Goal: Task Accomplishment & Management: Use online tool/utility

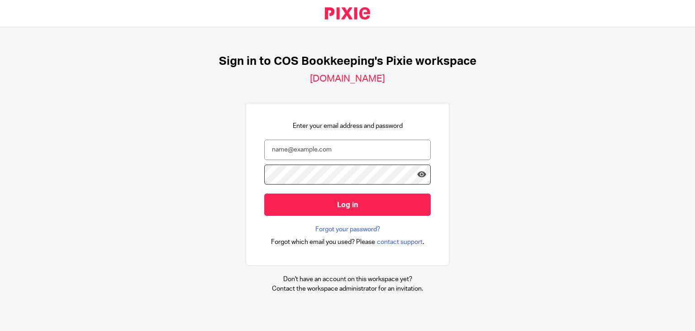
click at [338, 145] on input "email" at bounding box center [347, 149] width 167 height 20
type input "steph.boyle@cosbookkeeping.co.uk"
click at [264, 193] on input "Log in" at bounding box center [347, 204] width 167 height 22
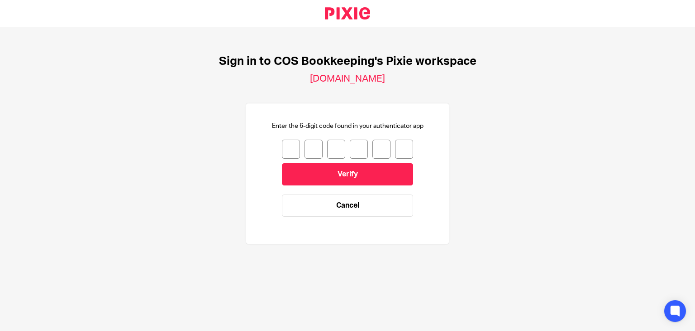
click at [282, 149] on input "number" at bounding box center [291, 148] width 18 height 19
type input "5"
type input "1"
type input "5"
type input "8"
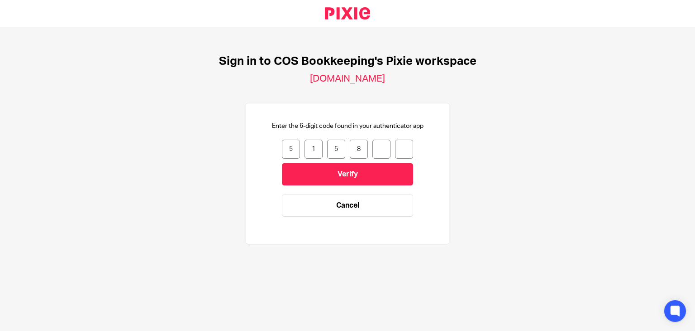
type input "2"
click at [282, 163] on input "Verify" at bounding box center [347, 174] width 131 height 22
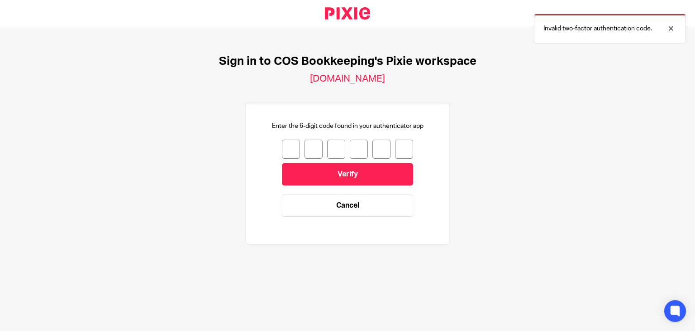
click at [287, 148] on input "number" at bounding box center [291, 148] width 18 height 19
type input "5"
type input "7"
type input "1"
type input "5"
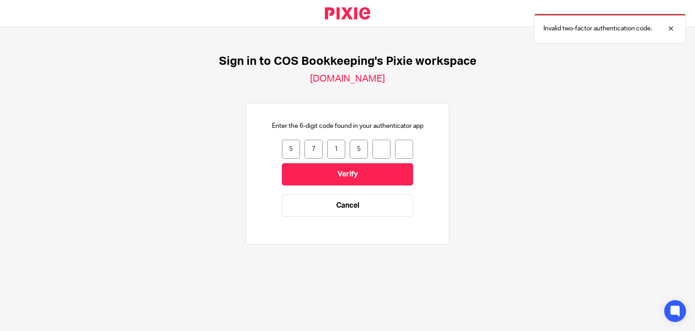
type input "8"
type input "2"
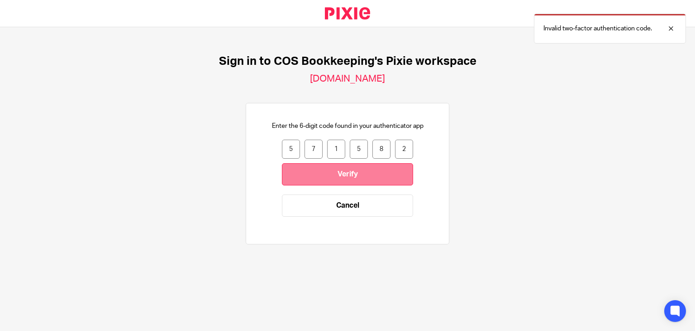
click at [306, 172] on input "Verify" at bounding box center [347, 174] width 131 height 22
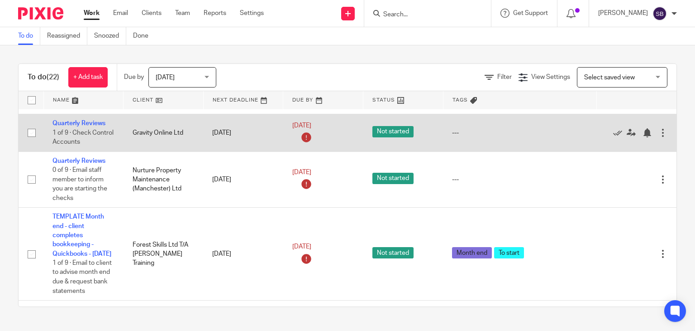
scroll to position [181, 0]
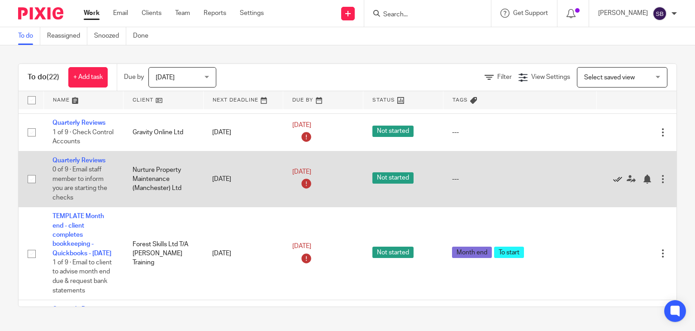
click at [614, 183] on icon at bounding box center [618, 178] width 9 height 9
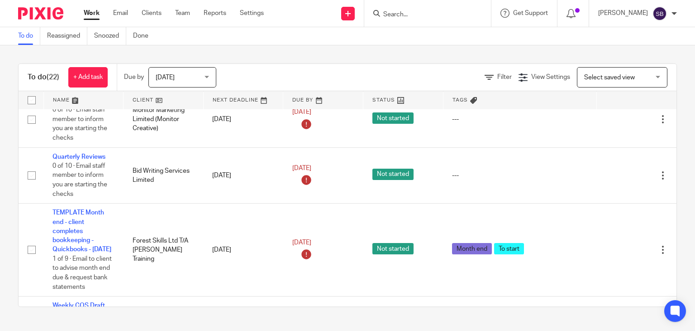
scroll to position [931, 0]
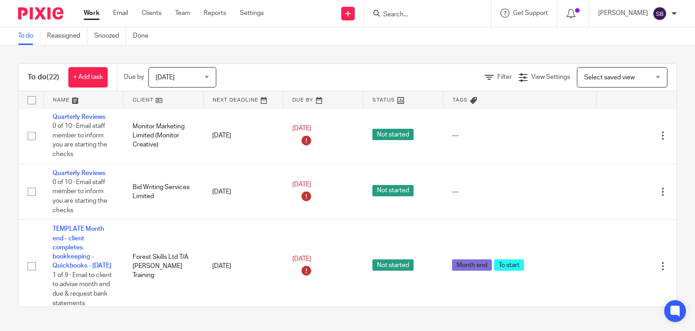
click at [614, 84] on icon at bounding box center [618, 79] width 9 height 9
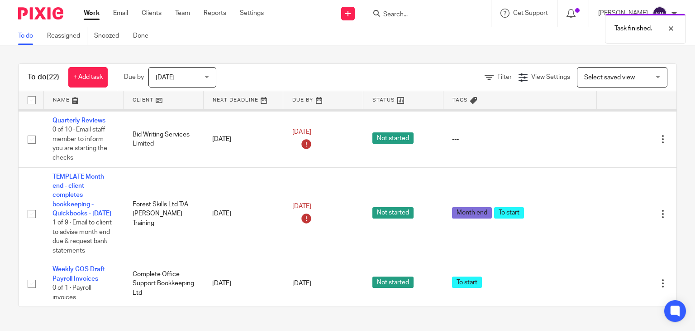
scroll to position [976, 0]
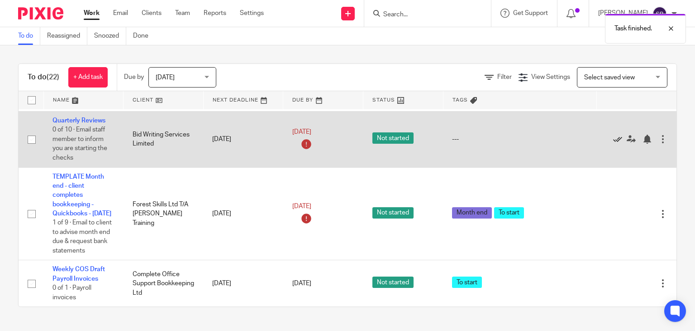
click at [615, 144] on icon at bounding box center [618, 138] width 9 height 9
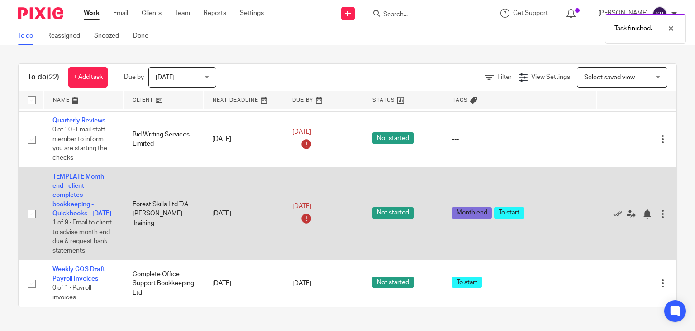
scroll to position [954, 0]
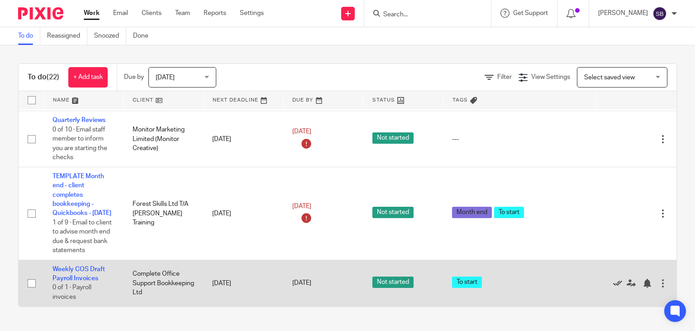
click at [614, 278] on icon at bounding box center [618, 282] width 9 height 9
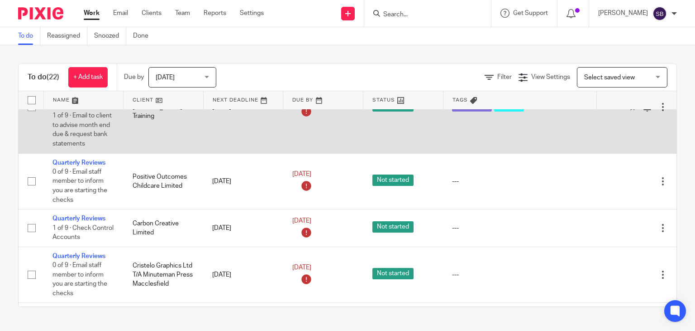
scroll to position [317, 0]
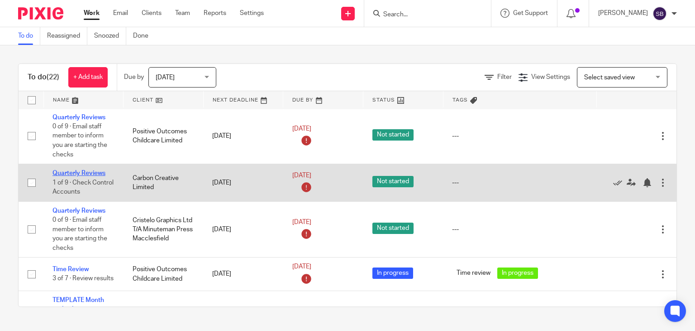
click at [96, 176] on link "Quarterly Reviews" at bounding box center [79, 173] width 53 height 6
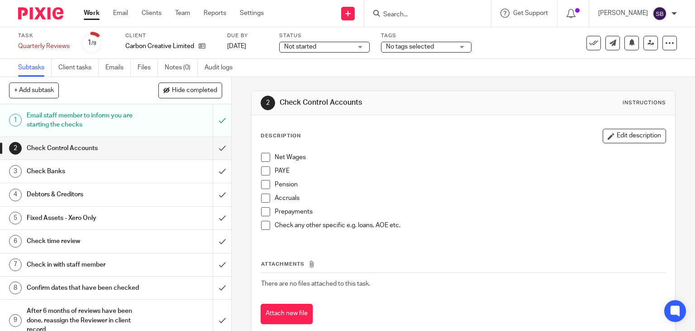
click at [264, 156] on span at bounding box center [265, 157] width 9 height 9
click at [261, 168] on span at bounding box center [265, 170] width 9 height 9
click at [264, 189] on li "Pension" at bounding box center [463, 187] width 405 height 14
click at [261, 185] on span at bounding box center [265, 184] width 9 height 9
click at [625, 142] on button "Edit description" at bounding box center [634, 136] width 63 height 14
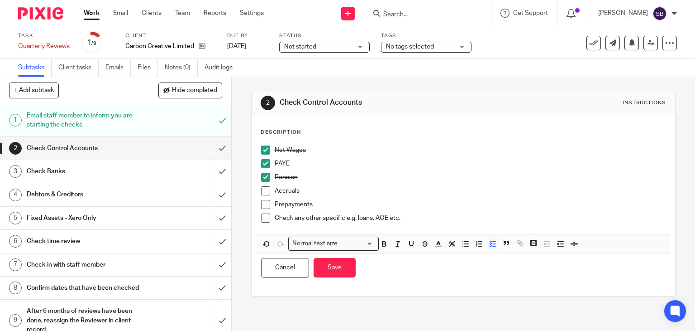
drag, startPoint x: 310, startPoint y: 192, endPoint x: 328, endPoint y: 187, distance: 18.8
click at [310, 192] on p "Accruals" at bounding box center [471, 190] width 392 height 9
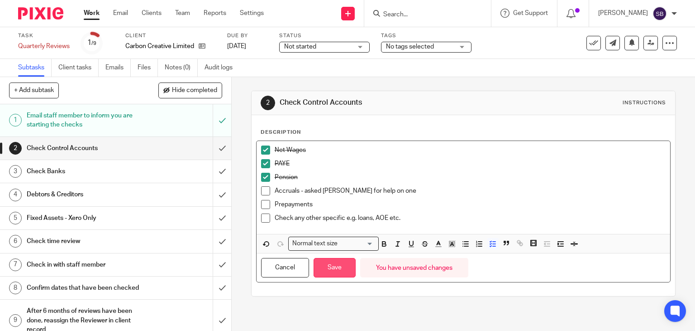
click at [341, 263] on button "Save" at bounding box center [335, 267] width 42 height 19
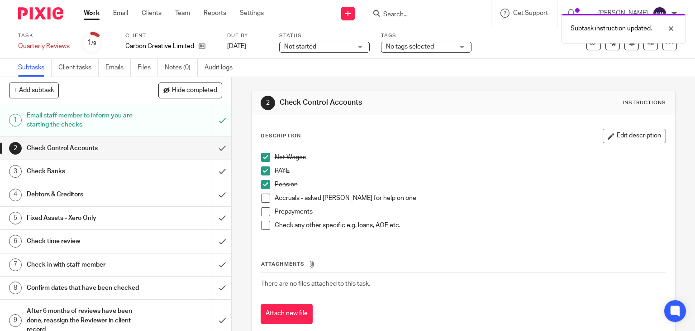
click at [261, 194] on span at bounding box center [265, 197] width 9 height 9
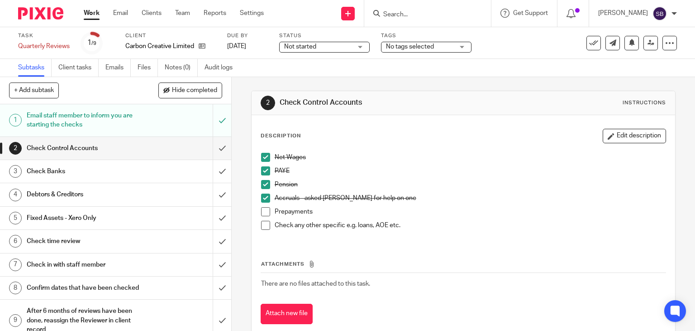
scroll to position [19, 0]
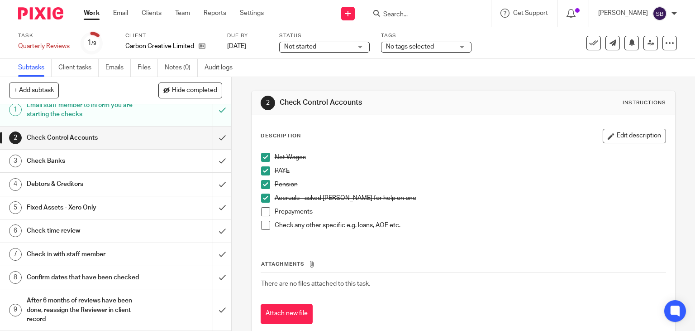
click at [73, 247] on h1 "Check in with staff member" at bounding box center [86, 254] width 118 height 14
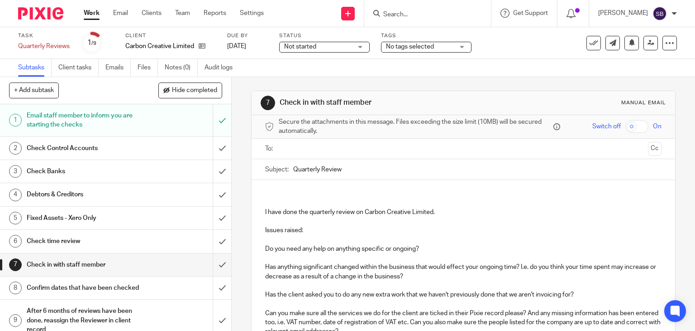
click at [346, 144] on input "text" at bounding box center [463, 149] width 363 height 10
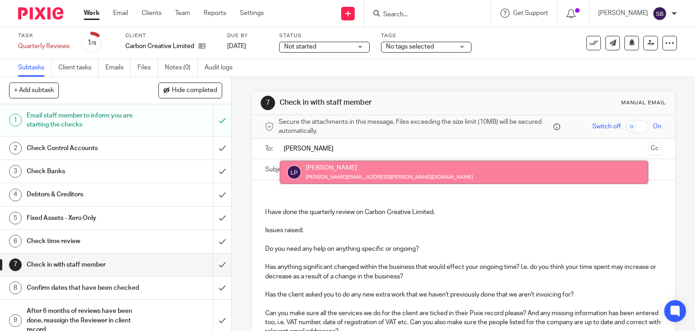
type input "[PERSON_NAME]"
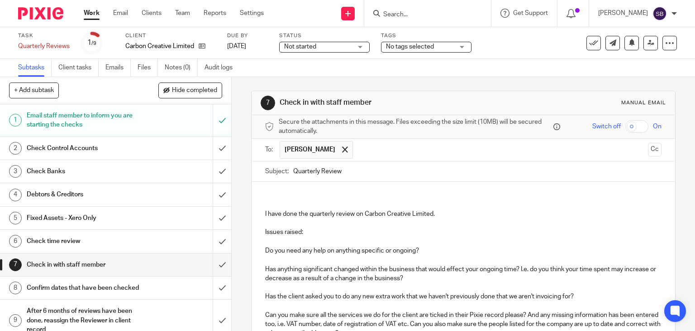
click at [369, 177] on input "Quarterly Review" at bounding box center [477, 171] width 369 height 20
type input "Quarterly Review - Carbon"
click at [337, 189] on div "I have done the quarterly review on Carbon Creative Limited. Issues raised: Do …" at bounding box center [464, 272] width 424 height 181
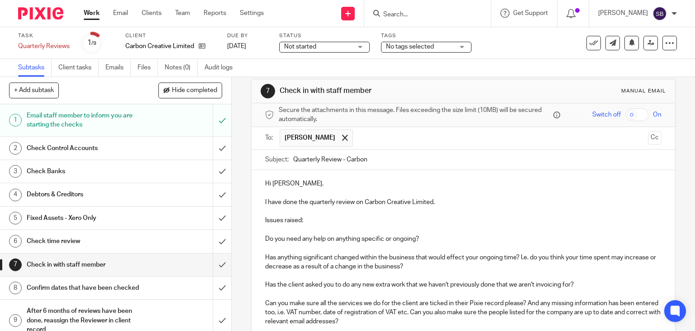
scroll to position [45, 0]
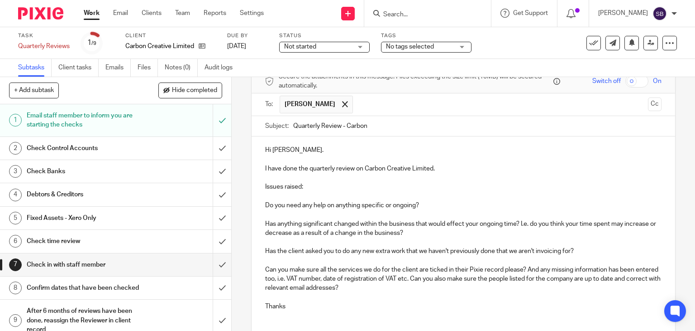
click at [333, 184] on p "Issues raised:" at bounding box center [463, 186] width 397 height 9
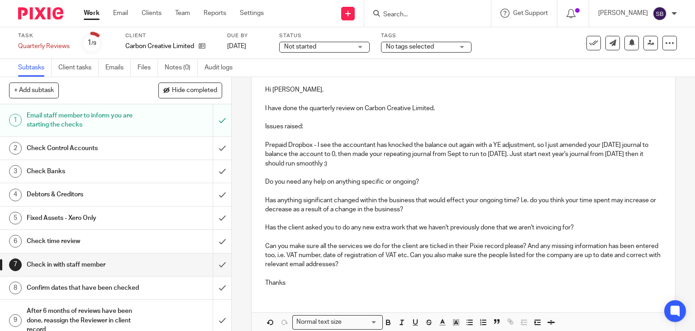
scroll to position [149, 0]
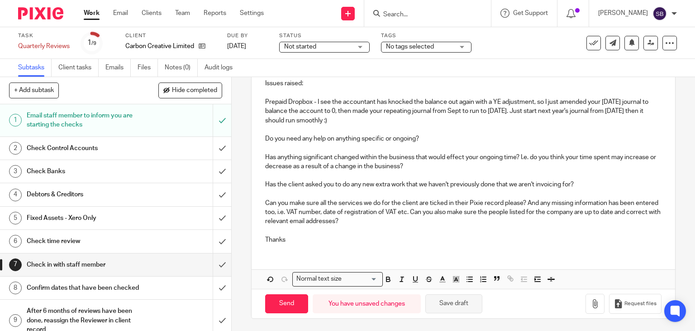
click at [454, 303] on button "Save draft" at bounding box center [454, 303] width 57 height 19
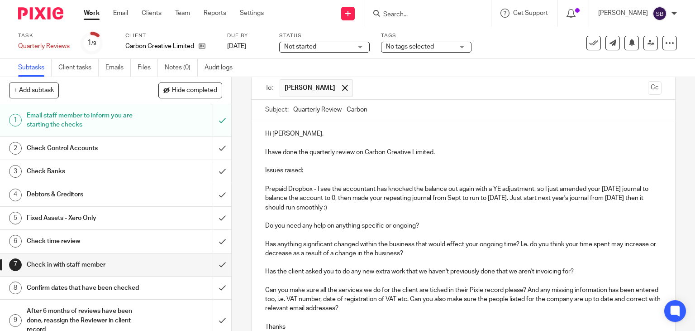
scroll to position [91, 0]
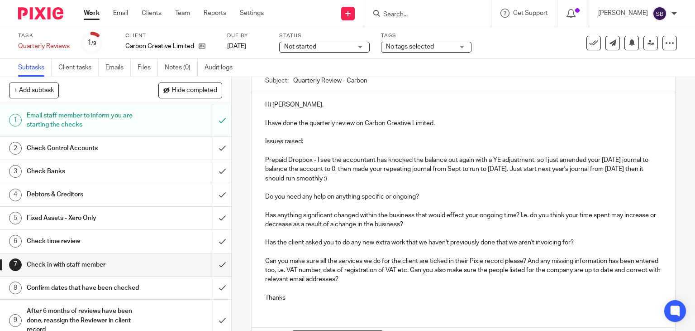
click at [349, 177] on p "Prepaid Dropbox - I see the accountant has knocked the balance out again with a…" at bounding box center [463, 169] width 397 height 28
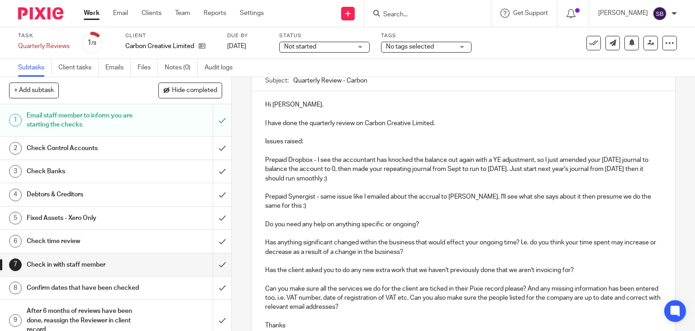
scroll to position [176, 0]
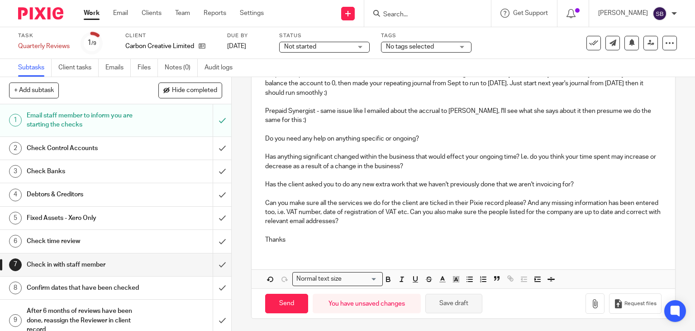
click at [463, 303] on button "Save draft" at bounding box center [454, 302] width 57 height 19
click at [116, 148] on h1 "Check Control Accounts" at bounding box center [86, 148] width 118 height 14
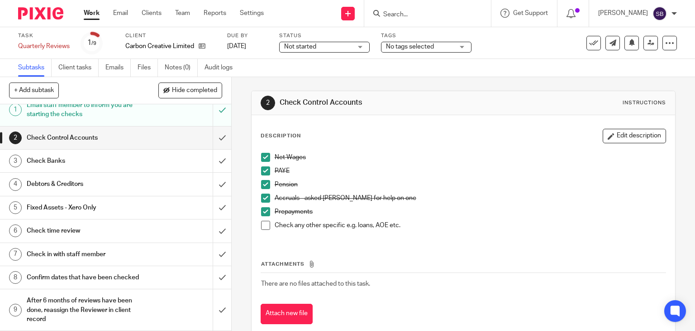
scroll to position [19, 0]
click at [69, 247] on h1 "Check in with staff member" at bounding box center [86, 254] width 118 height 14
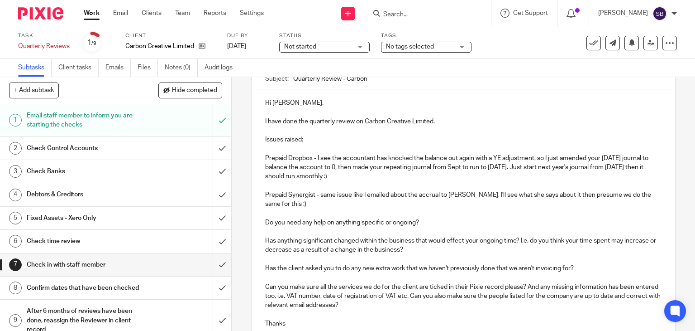
scroll to position [136, 0]
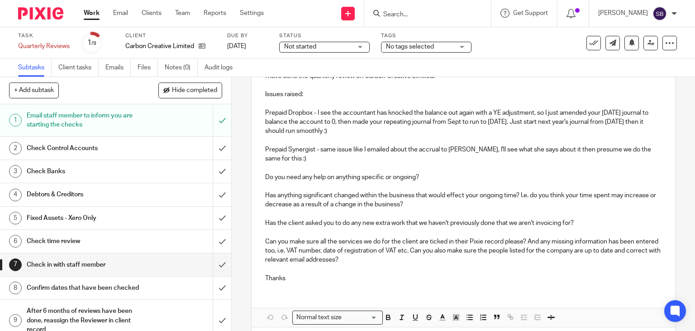
click at [302, 159] on p "Prepaid Synergist - same issue like I emailed about the accrual to [PERSON_NAME…" at bounding box center [463, 154] width 397 height 19
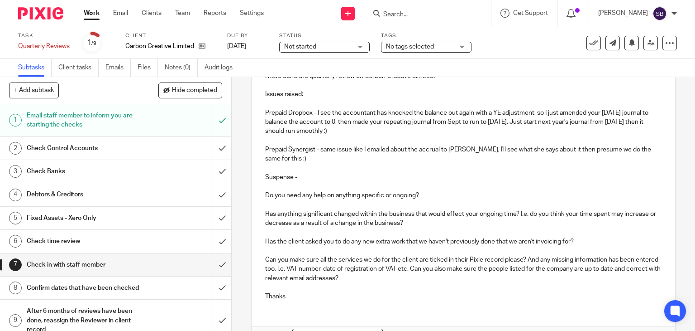
click at [322, 180] on p "Suspense -" at bounding box center [463, 177] width 397 height 9
click at [433, 176] on p "Suspense - the balance on this needs writing off to" at bounding box center [463, 177] width 397 height 9
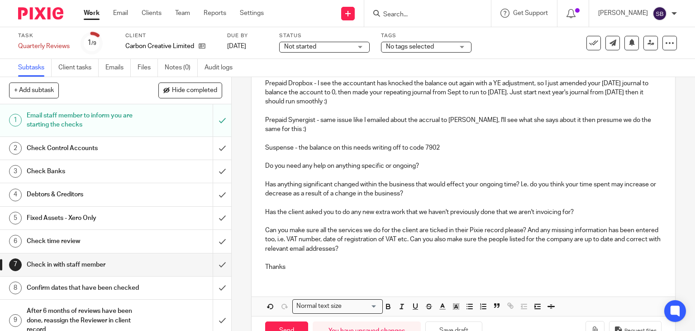
scroll to position [193, 0]
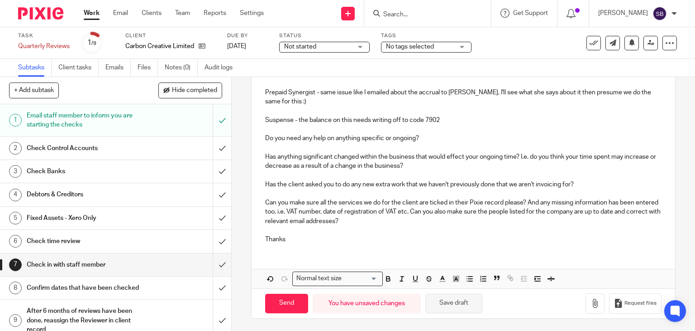
click at [460, 305] on button "Save draft" at bounding box center [454, 302] width 57 height 19
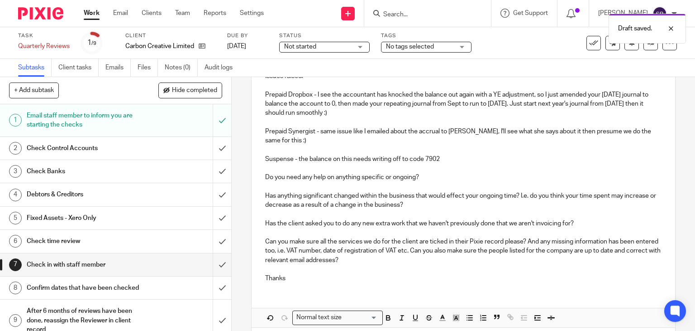
scroll to position [102, 0]
